Goal: Task Accomplishment & Management: Use online tool/utility

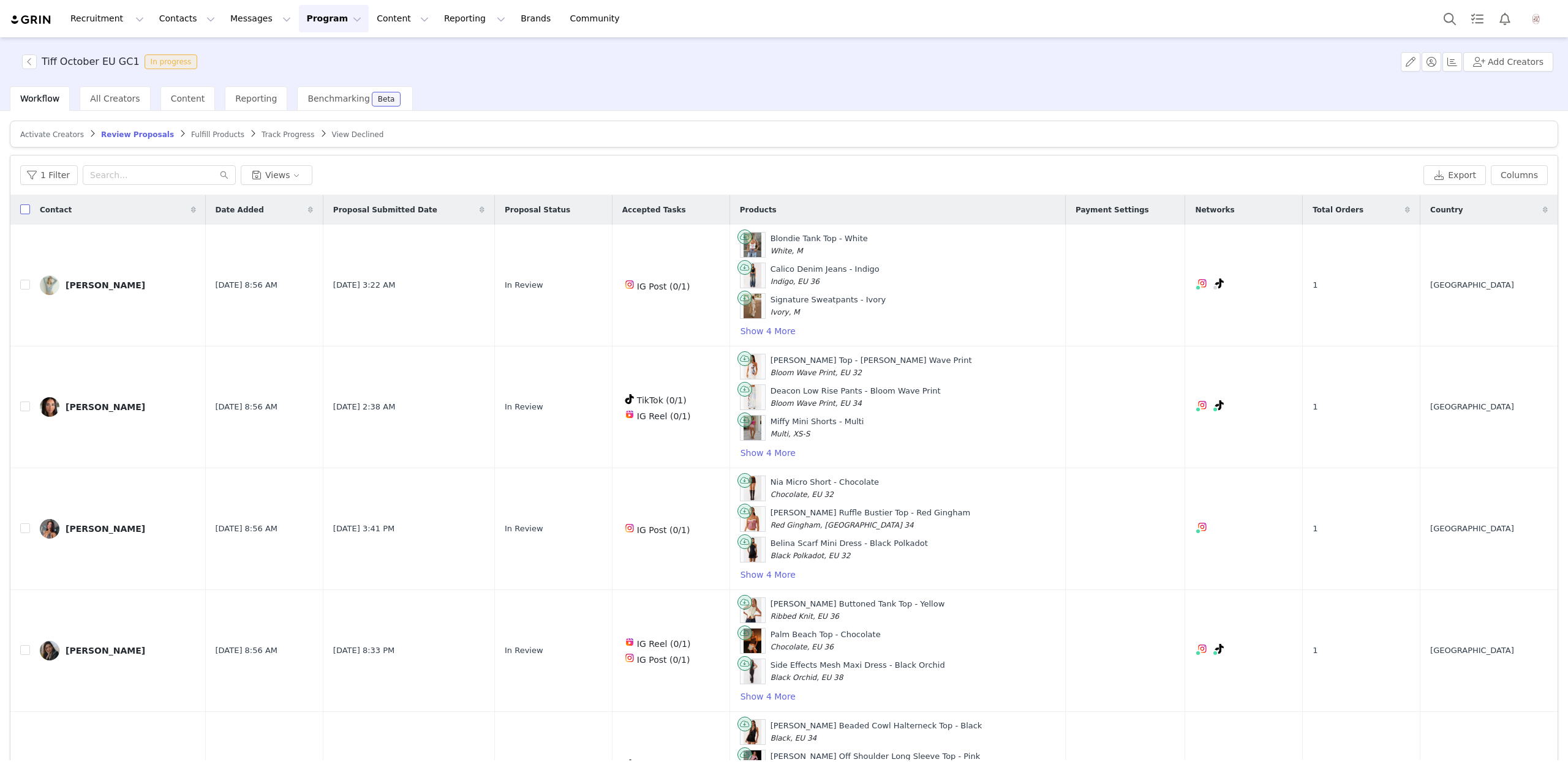
click at [22, 208] on input "checkbox" at bounding box center [25, 209] width 10 height 10
checkbox input "true"
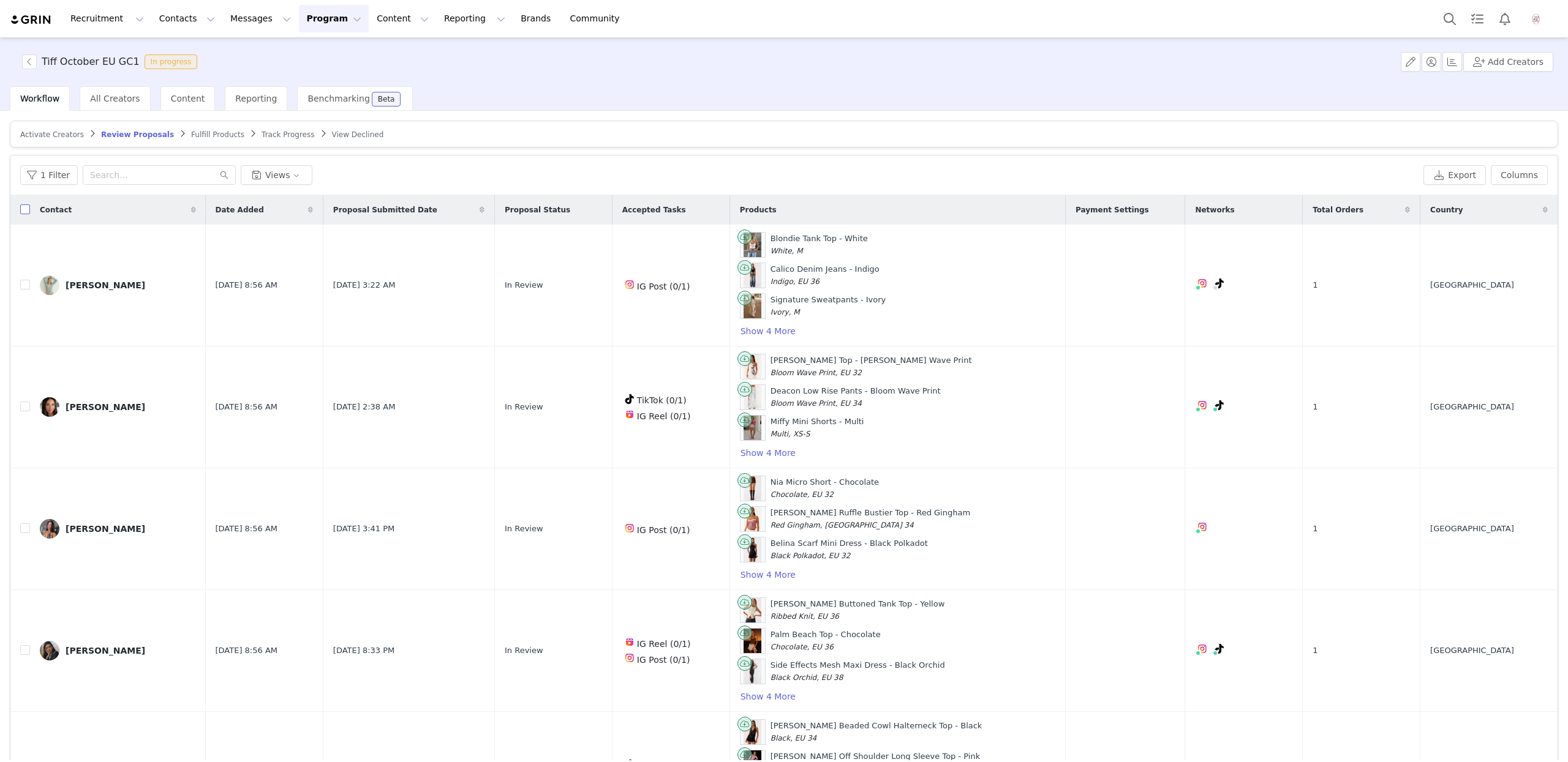
checkbox input "true"
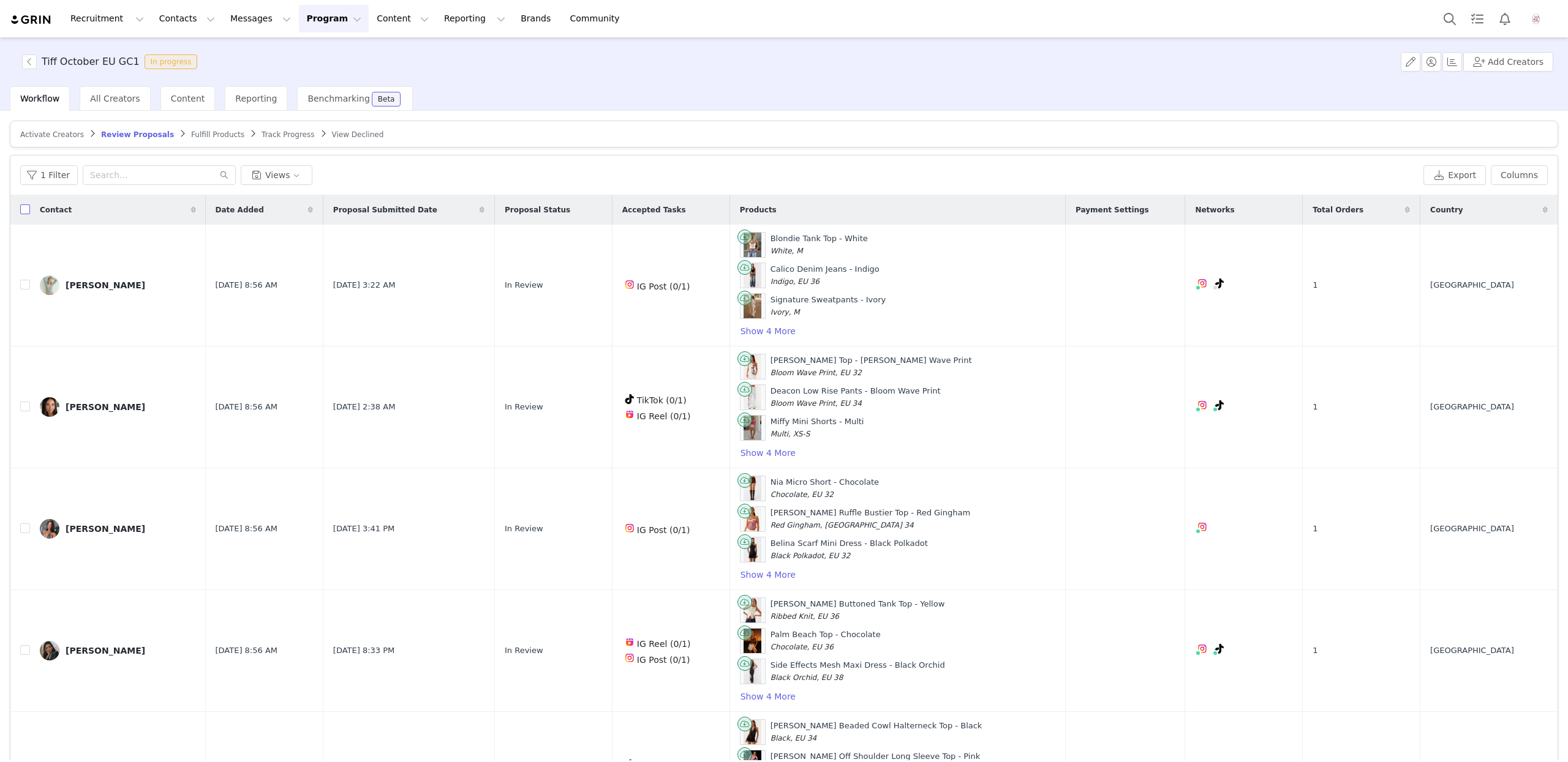
checkbox input "true"
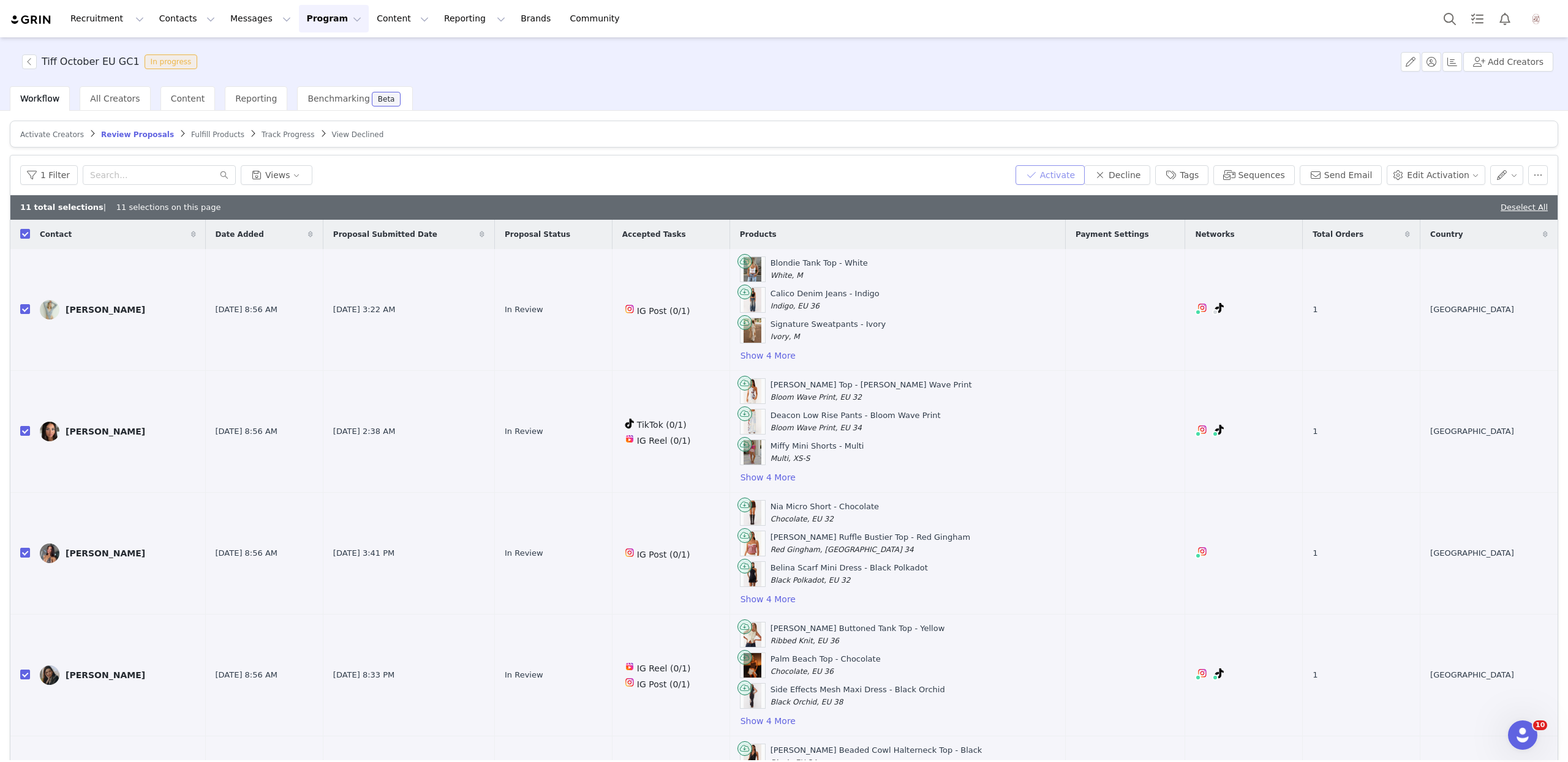
click at [1078, 176] on button "Activate" at bounding box center [1050, 176] width 69 height 20
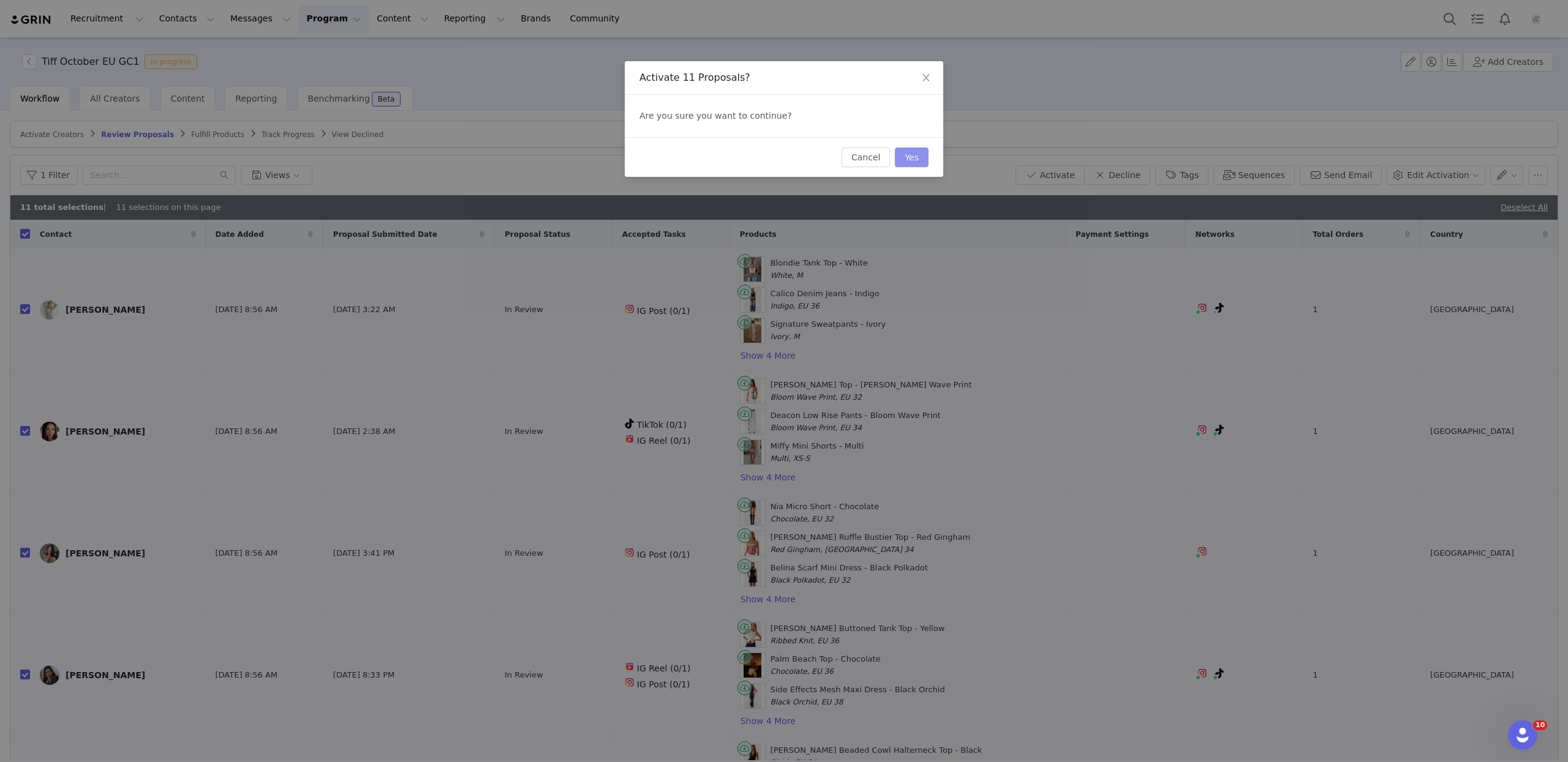
click at [910, 157] on button "Yes" at bounding box center [912, 158] width 34 height 20
checkbox input "false"
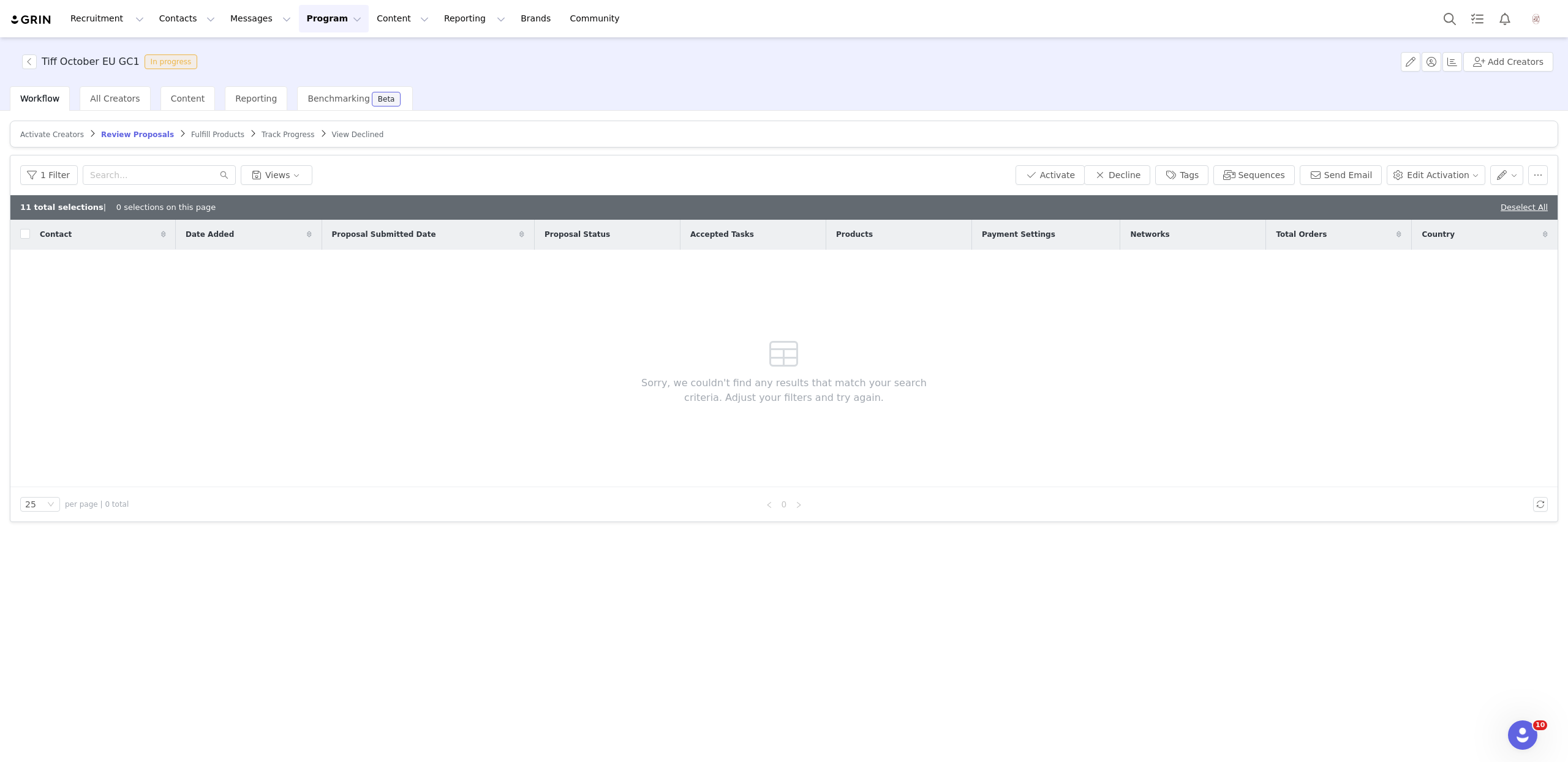
click at [177, 129] on span at bounding box center [183, 133] width 13 height 10
click at [191, 131] on span "Fulfill Products" at bounding box center [217, 135] width 53 height 9
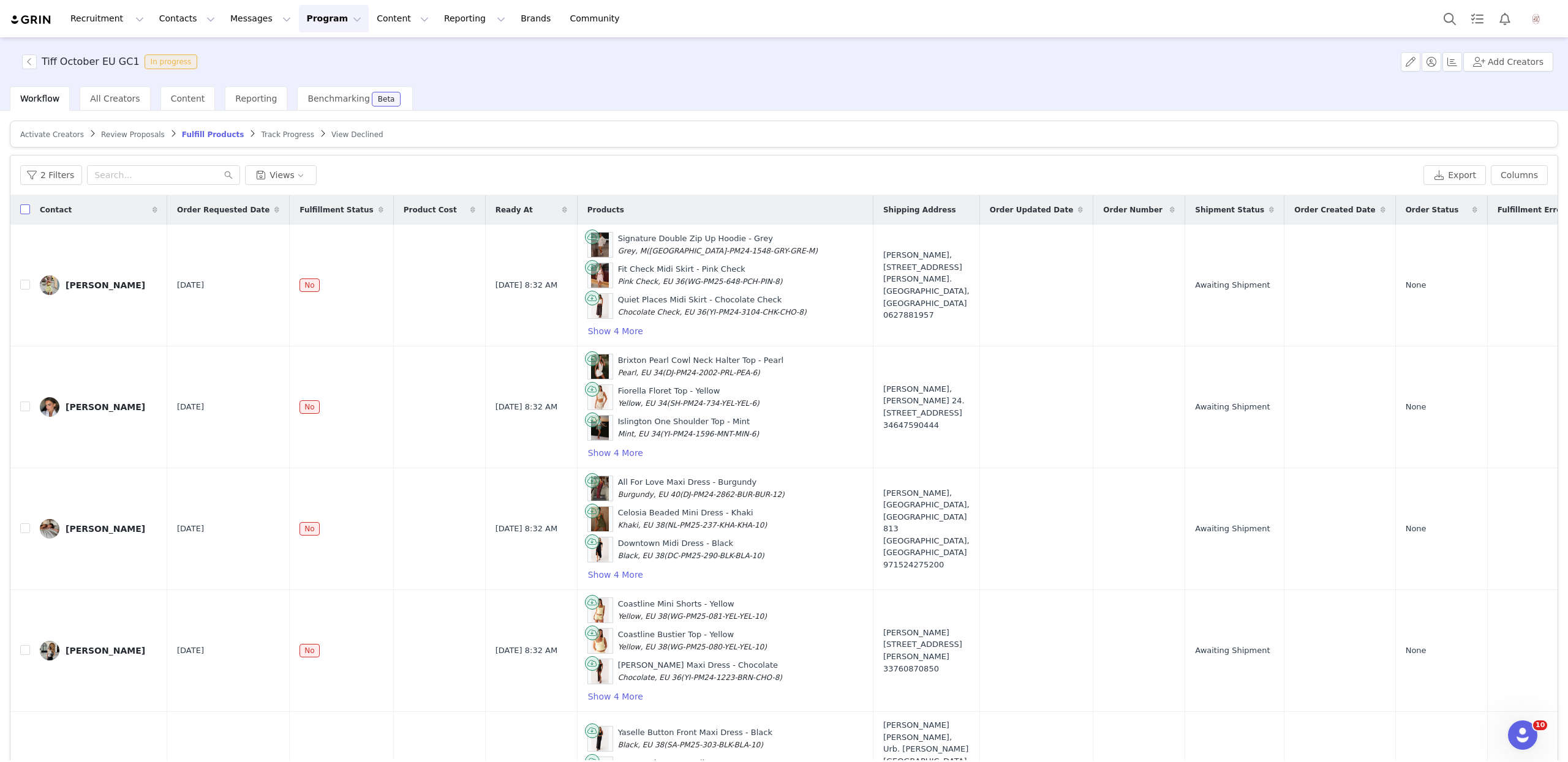
click at [26, 208] on input "checkbox" at bounding box center [25, 209] width 10 height 10
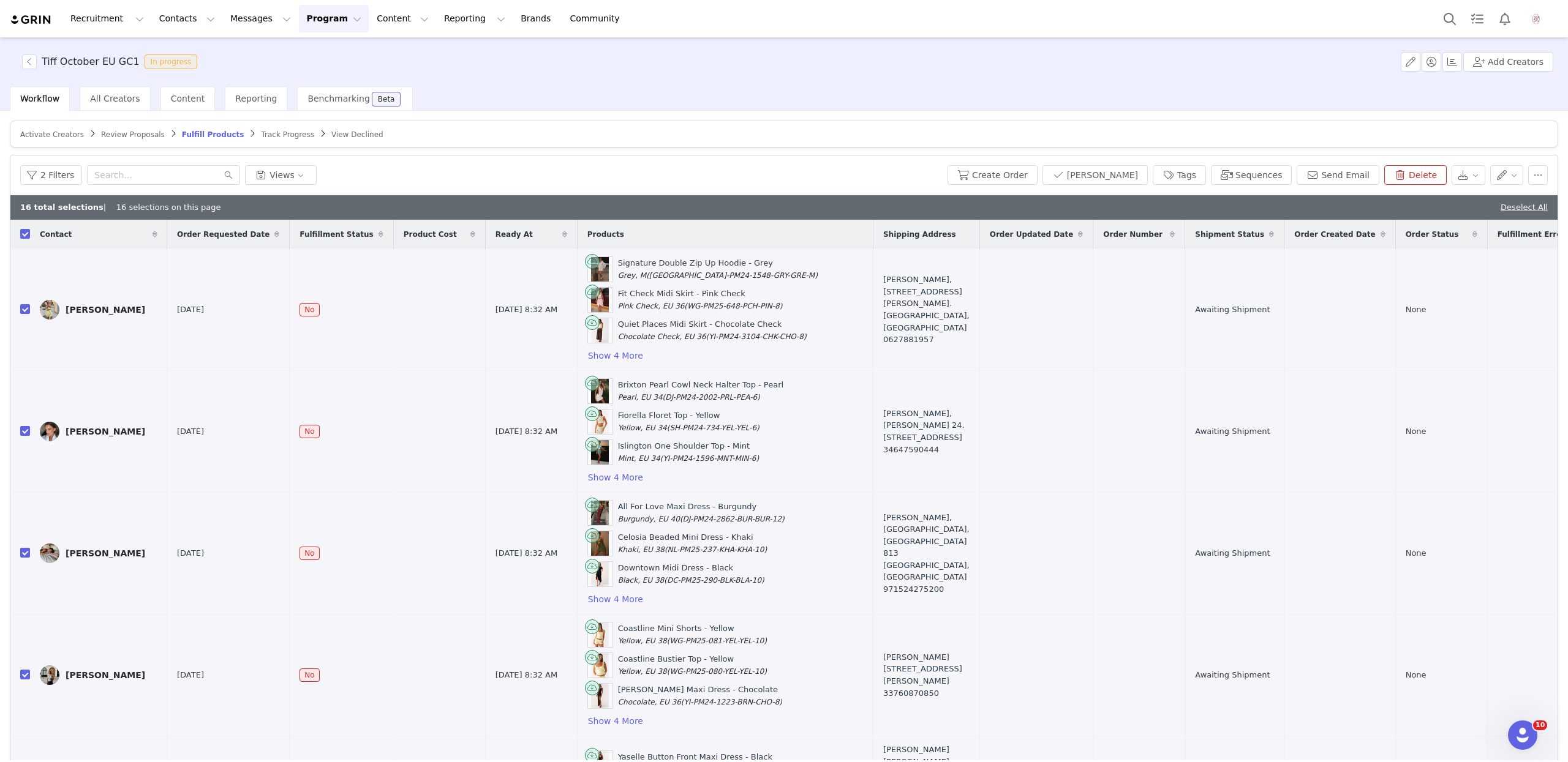
checkbox input "true"
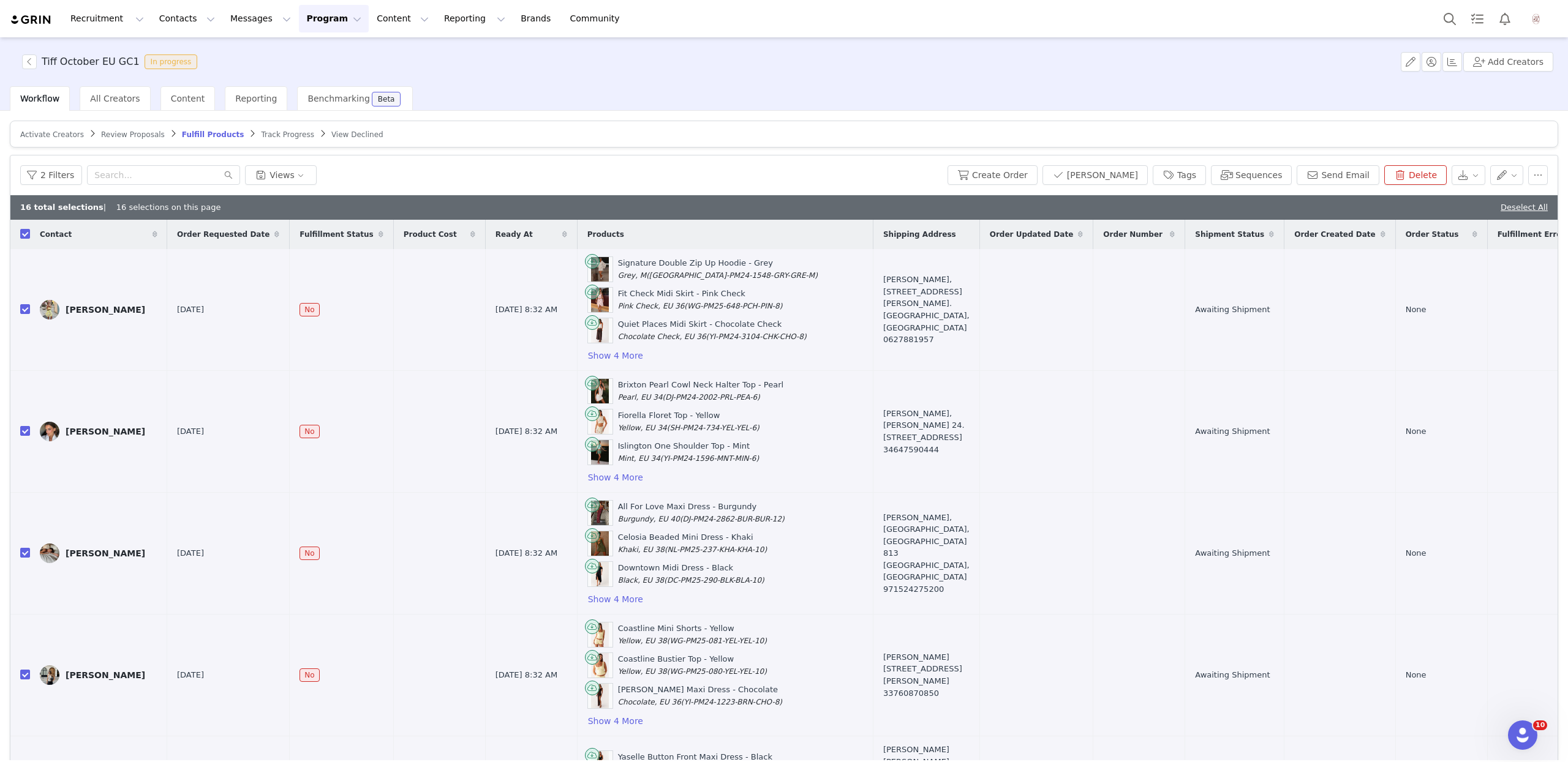
checkbox input "true"
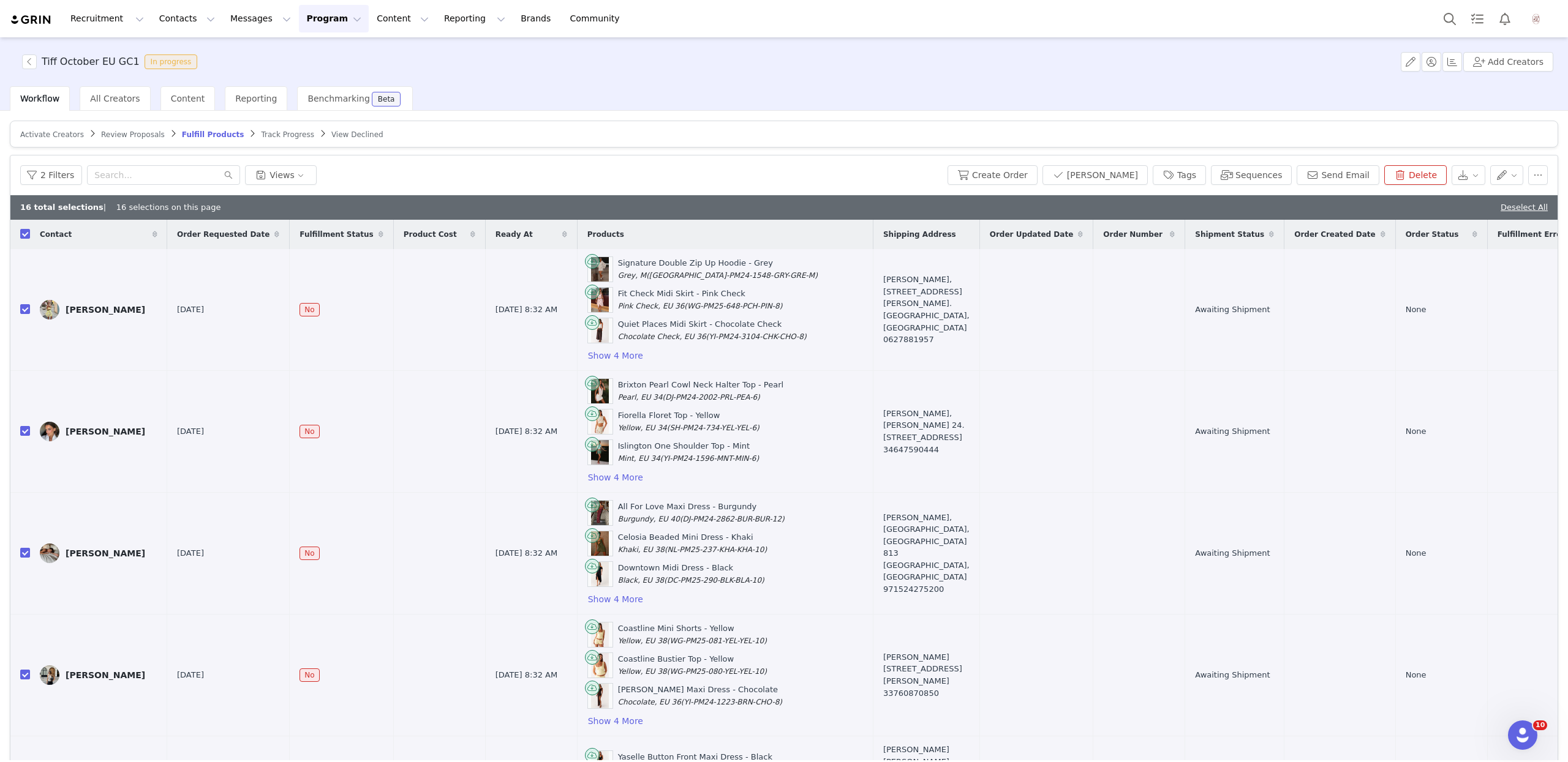
checkbox input "true"
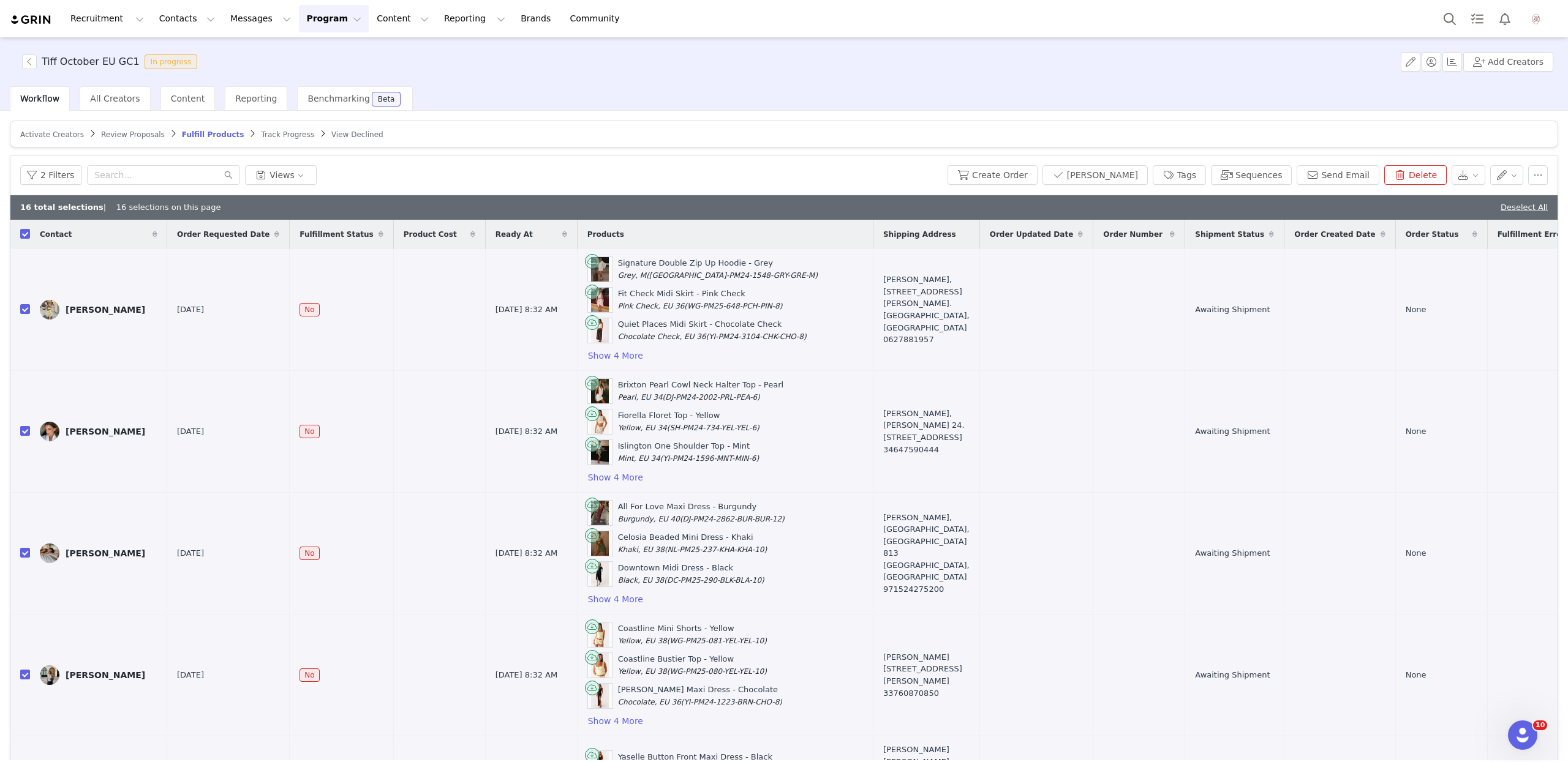
checkbox input "true"
click at [1031, 180] on button "Create Order" at bounding box center [993, 176] width 90 height 20
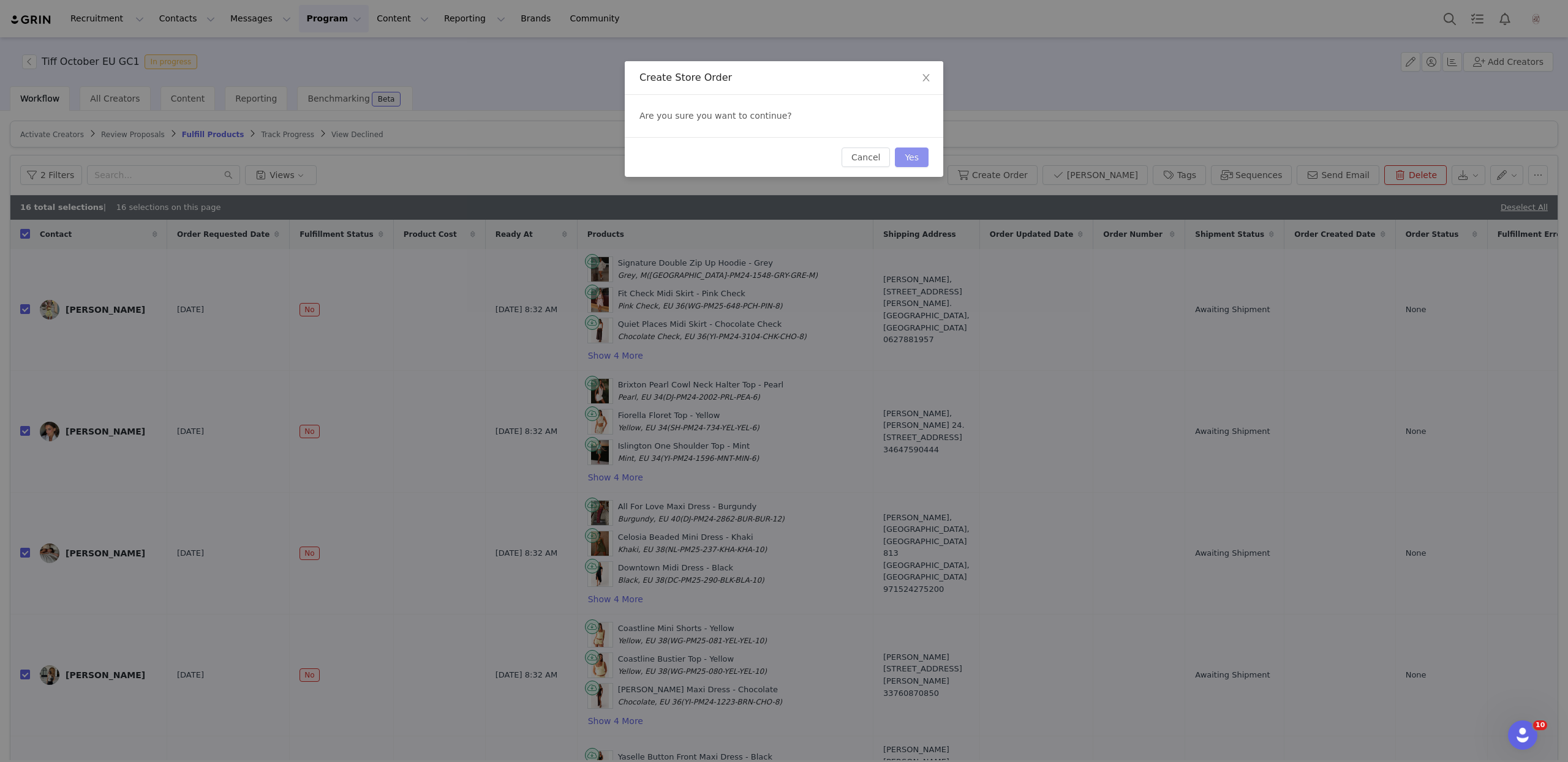
click at [917, 158] on button "Yes" at bounding box center [912, 158] width 34 height 20
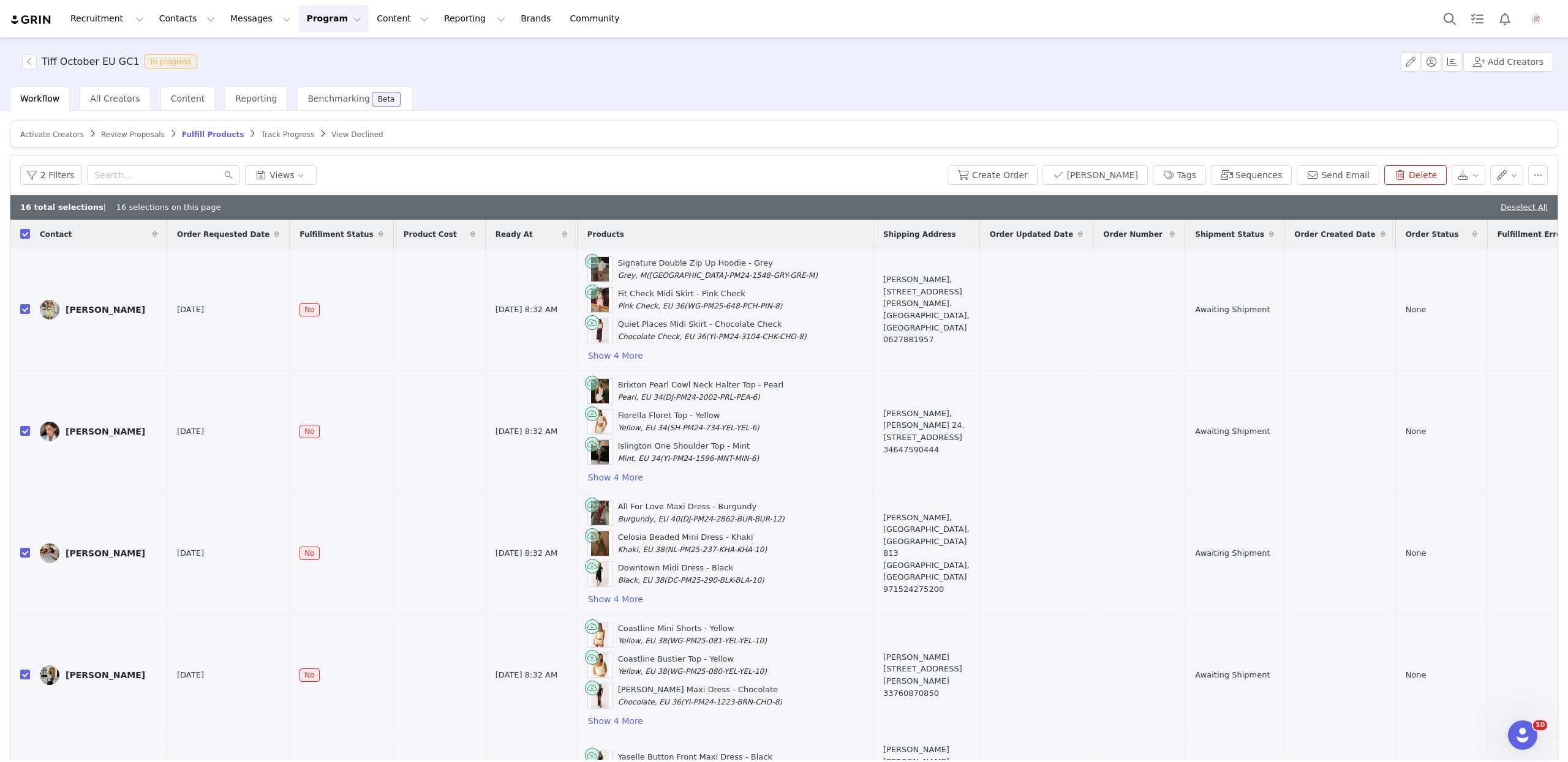
click at [26, 133] on span "Activate Creators" at bounding box center [52, 135] width 64 height 9
